Goal: Register for event/course

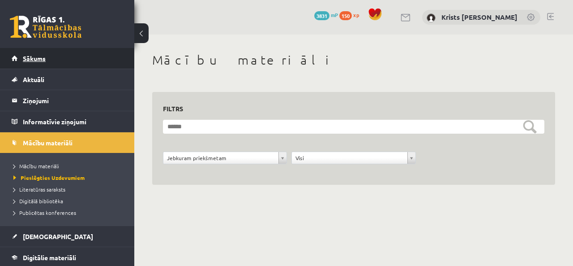
click at [50, 62] on link "Sākums" at bounding box center [68, 58] width 112 height 21
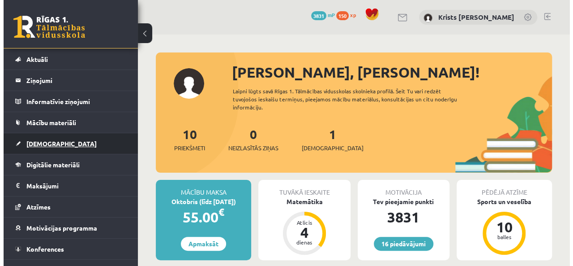
scroll to position [32, 0]
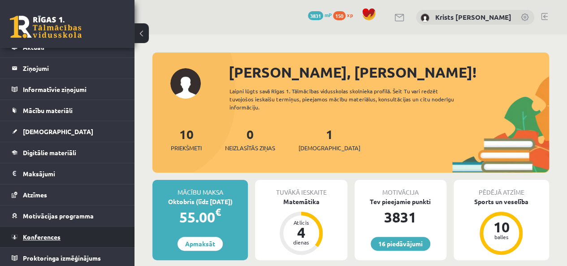
click at [38, 240] on link "Konferences" at bounding box center [68, 236] width 112 height 21
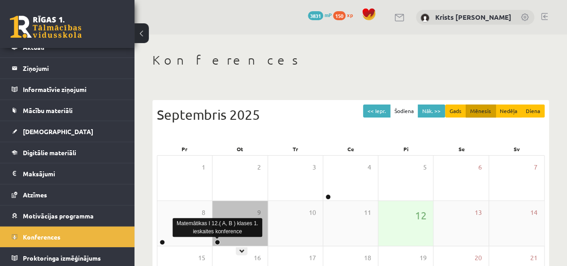
click at [218, 241] on link at bounding box center [217, 241] width 5 height 5
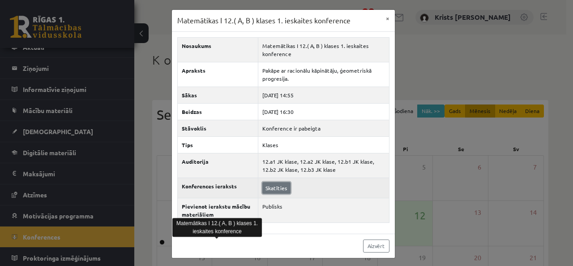
click at [277, 185] on link "Skatīties" at bounding box center [276, 188] width 28 height 12
